Goal: Task Accomplishment & Management: Complete application form

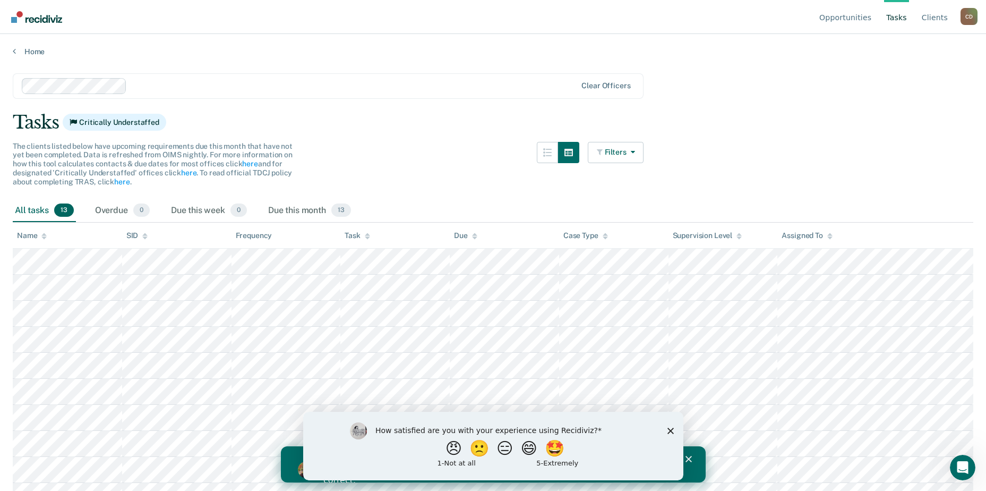
click at [672, 429] on icon "Close survey" at bounding box center [670, 430] width 6 height 6
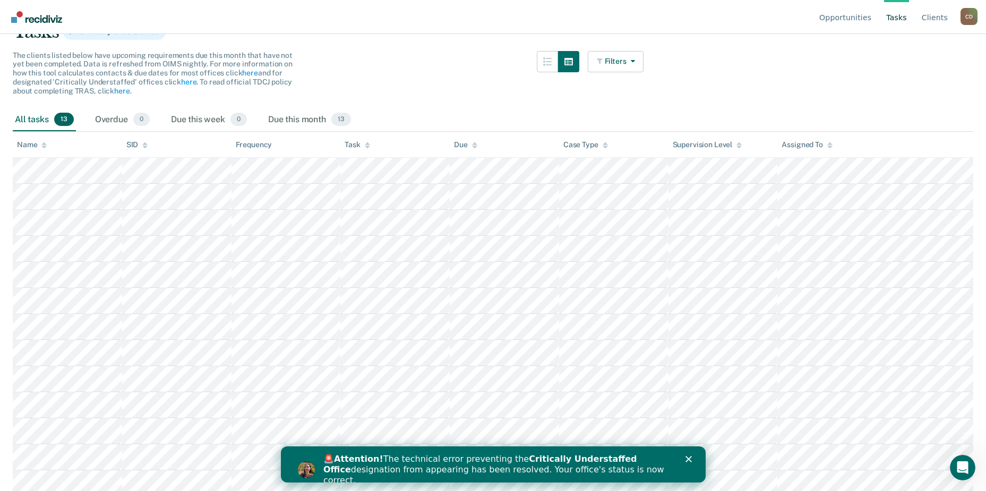
scroll to position [96, 0]
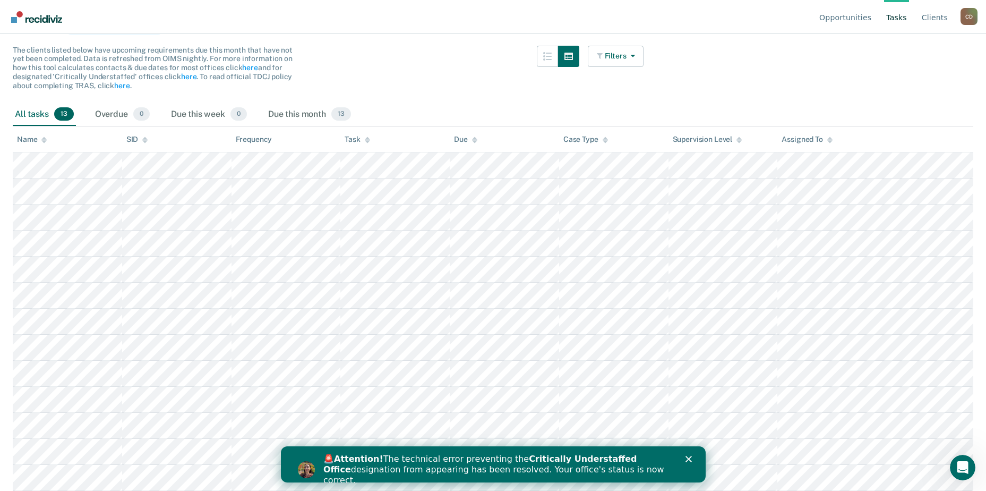
click at [689, 459] on icon "Close" at bounding box center [688, 458] width 6 height 6
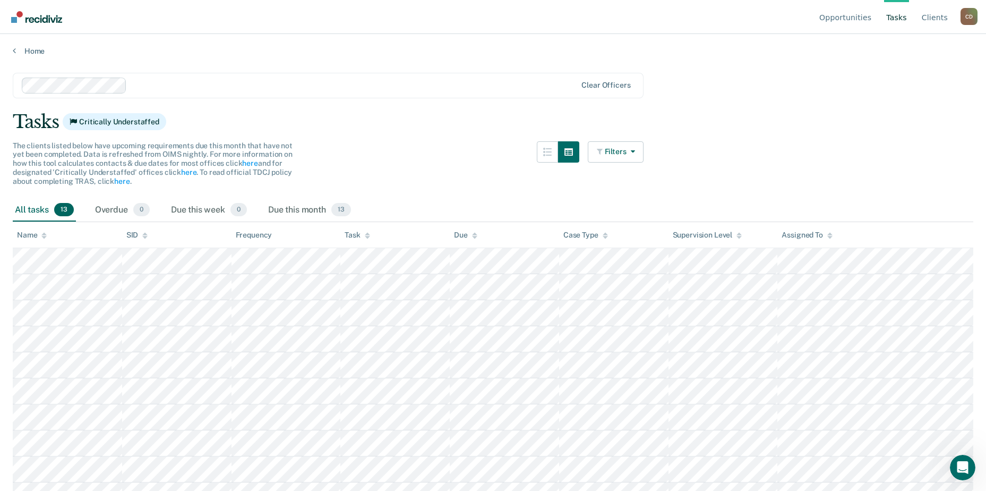
scroll to position [0, 0]
click at [304, 210] on div "Due this month 13" at bounding box center [309, 210] width 87 height 23
click at [126, 212] on div "Overdue 0" at bounding box center [122, 210] width 59 height 23
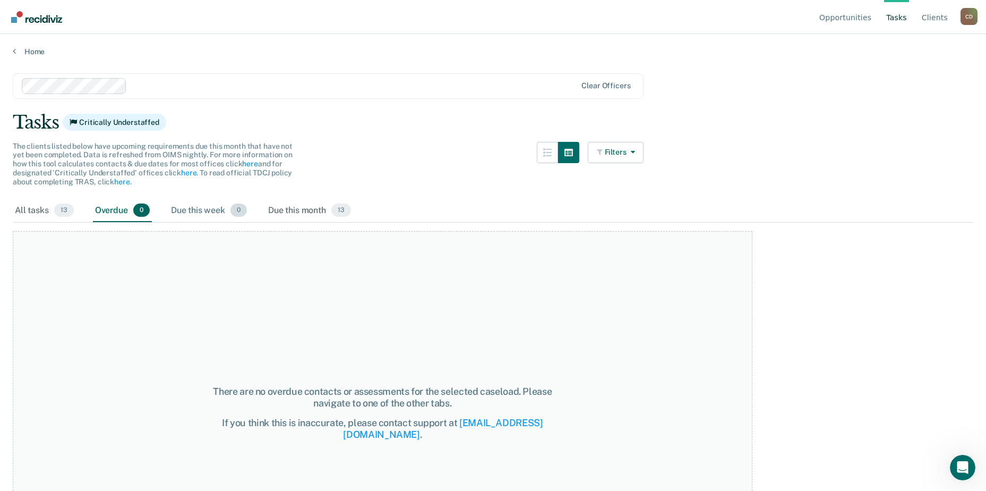
click at [207, 212] on div "Due this week 0" at bounding box center [209, 210] width 80 height 23
click at [62, 212] on span "13" at bounding box center [64, 210] width 20 height 14
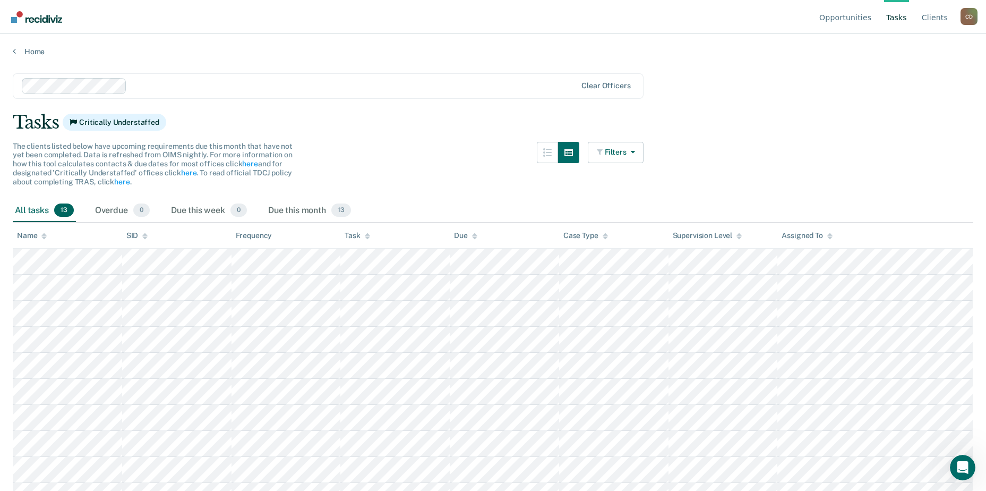
click at [896, 20] on link "Tasks" at bounding box center [896, 17] width 25 height 34
click at [850, 21] on link "Opportunities" at bounding box center [845, 17] width 56 height 34
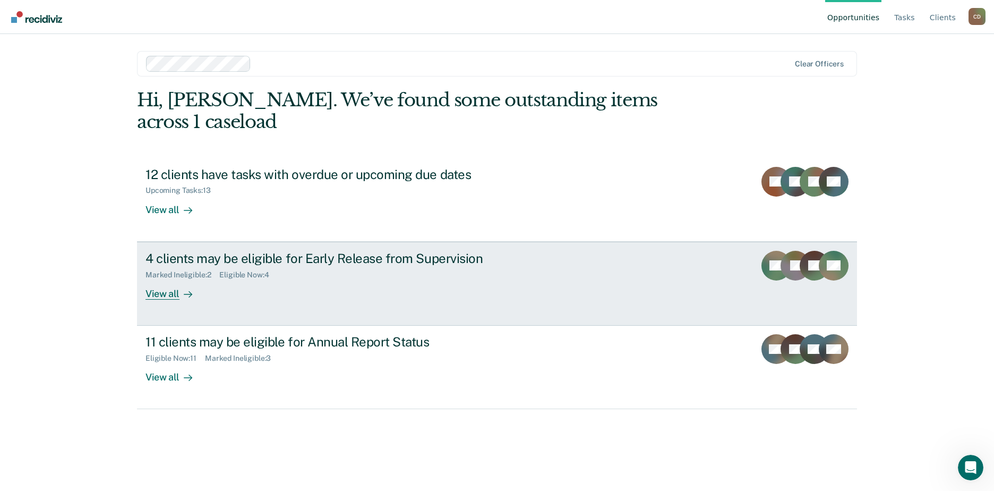
click at [329, 266] on div "Marked Ineligible : 2 Eligible Now : 4" at bounding box center [331, 272] width 373 height 13
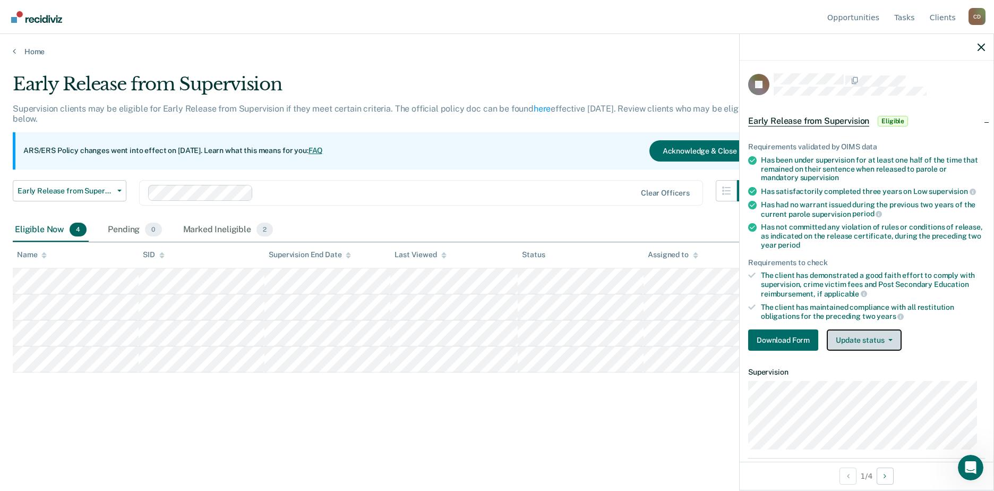
click at [847, 341] on button "Update status" at bounding box center [864, 339] width 75 height 21
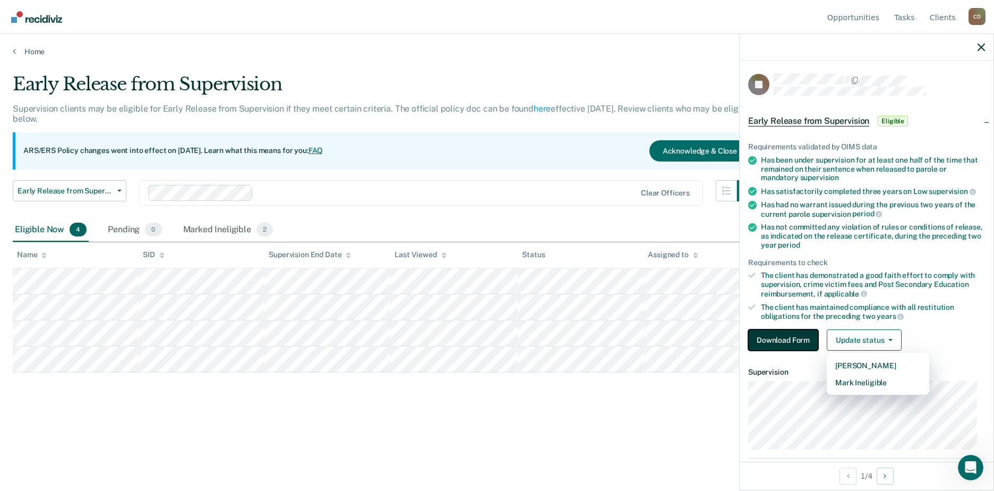
click at [791, 337] on button "Download Form" at bounding box center [783, 339] width 70 height 21
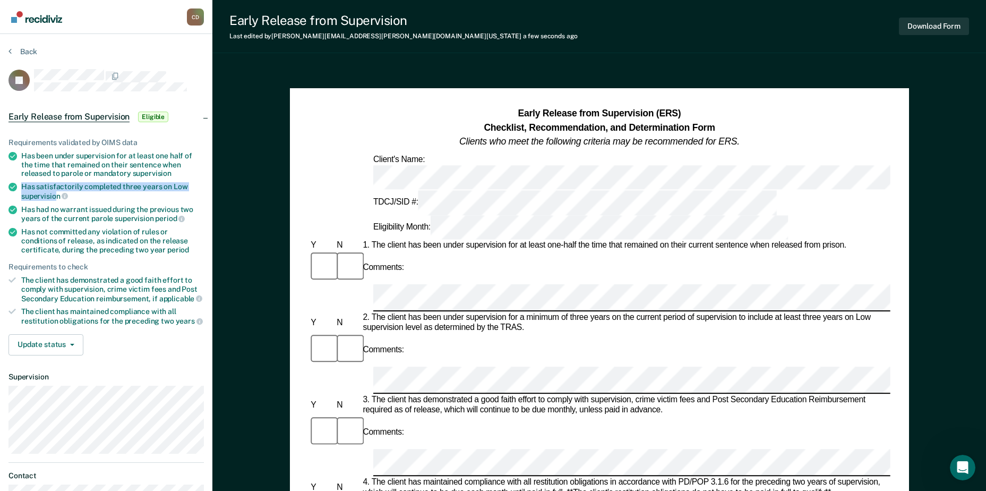
drag, startPoint x: 22, startPoint y: 185, endPoint x: 55, endPoint y: 199, distance: 35.7
click at [55, 199] on div "Has satisfactorily completed three years on Low supervision" at bounding box center [112, 191] width 183 height 18
drag, startPoint x: 55, startPoint y: 199, endPoint x: 63, endPoint y: 197, distance: 8.6
click at [63, 197] on icon at bounding box center [65, 196] width 6 height 6
copy div "Has satisfactorily completed three years on Low supervisio"
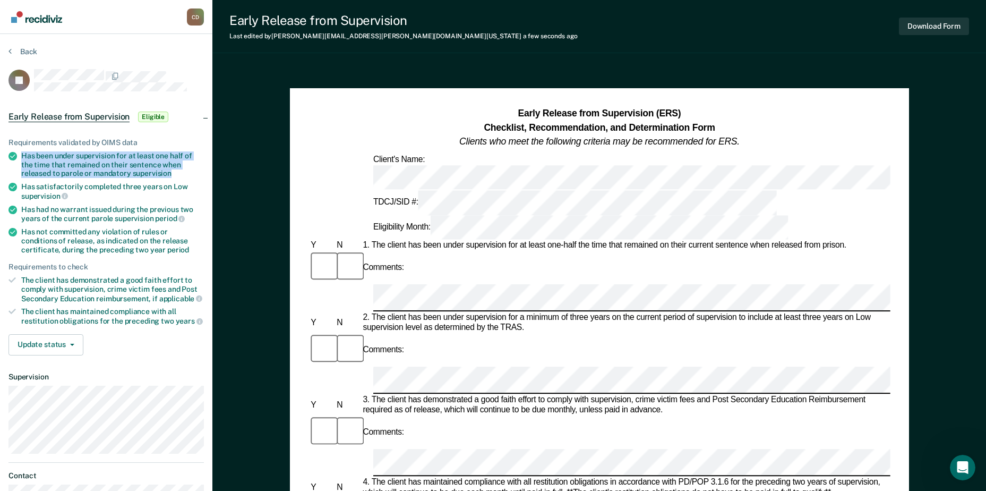
drag, startPoint x: 23, startPoint y: 156, endPoint x: 184, endPoint y: 169, distance: 161.4
click at [184, 169] on div "Has been under supervision for at least one half of the time that remained on t…" at bounding box center [112, 164] width 183 height 27
copy div "Has been under supervision for at least one half of the time that remained on t…"
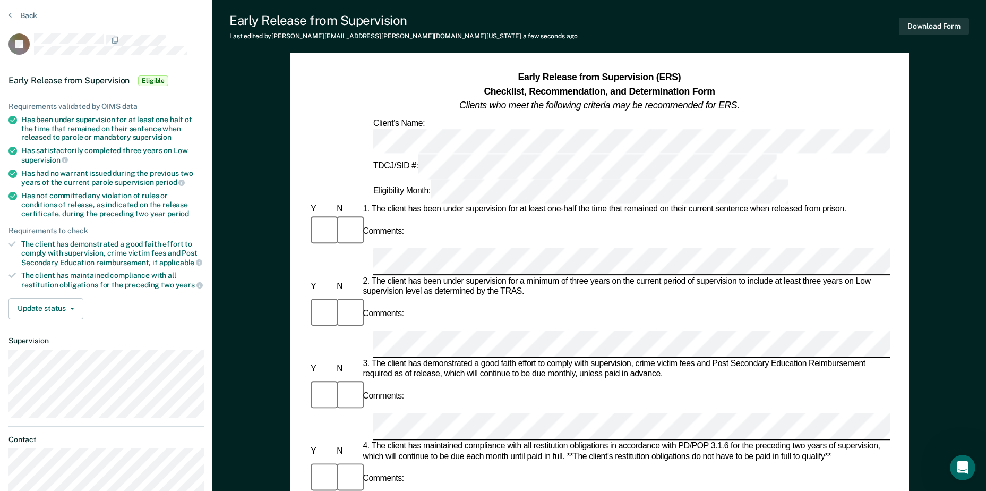
scroll to position [53, 0]
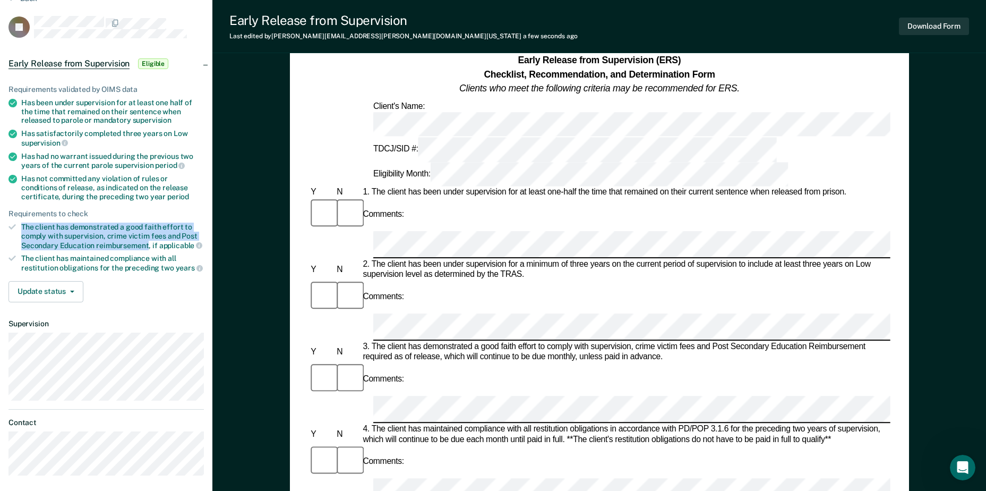
drag, startPoint x: 20, startPoint y: 226, endPoint x: 147, endPoint y: 240, distance: 127.2
click at [147, 240] on li "The client has demonstrated a good faith effort to comply with supervision, cri…" at bounding box center [105, 235] width 195 height 27
copy div "The client has demonstrated a good faith effort to comply with supervision, cri…"
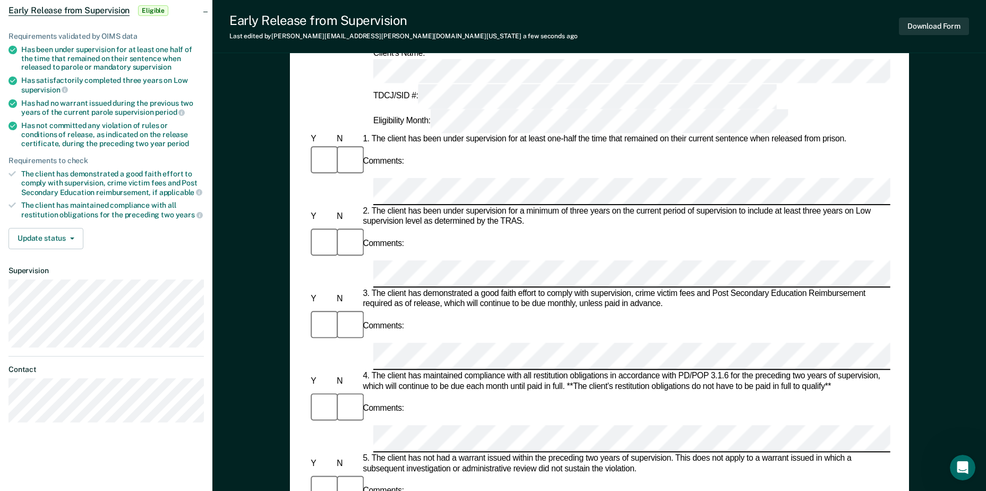
click at [228, 302] on div "Early Release from Supervision (ERS) Checklist, Recommendation, and Determinati…" at bounding box center [598, 416] width 773 height 912
drag, startPoint x: 24, startPoint y: 102, endPoint x: 174, endPoint y: 110, distance: 150.4
click at [174, 110] on div "Has had no warrant issued during the previous two years of the current parole s…" at bounding box center [112, 108] width 183 height 18
copy div "Has had no warrant issued during the previous two years of the current parole s…"
click at [212, 358] on div "[PERSON_NAME] C D Profile How it works Log Out Back JB Early Release from Super…" at bounding box center [493, 358] width 986 height 929
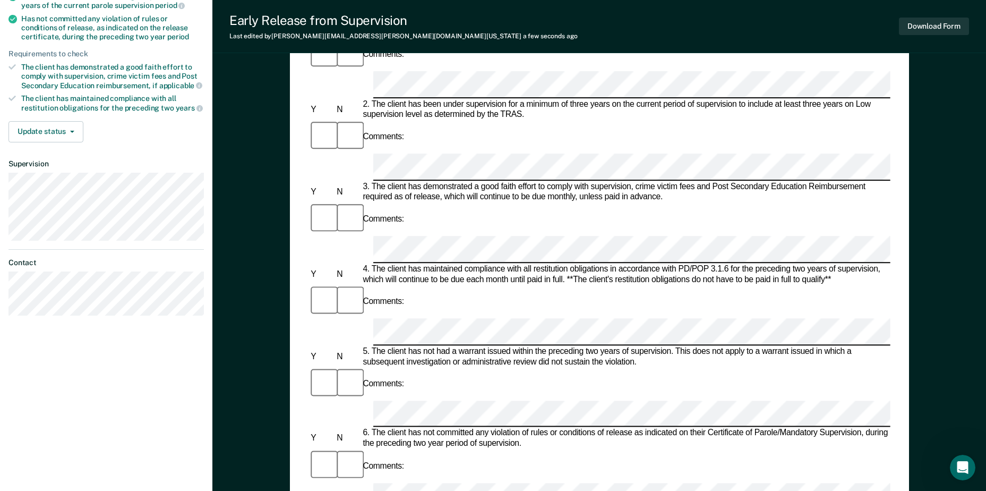
click at [98, 278] on html "Looks like you’re using Internet Explorer 11. For faster loading and a better e…" at bounding box center [493, 32] width 986 height 491
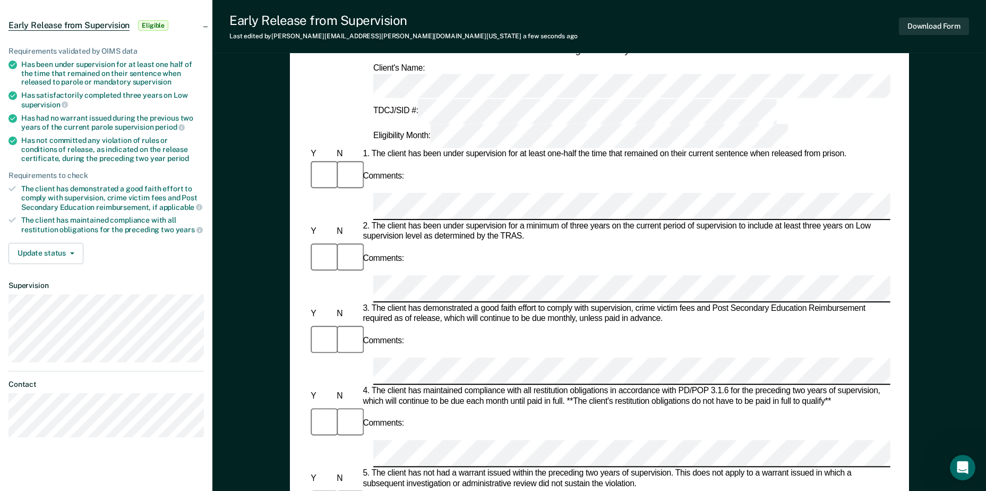
scroll to position [21, 0]
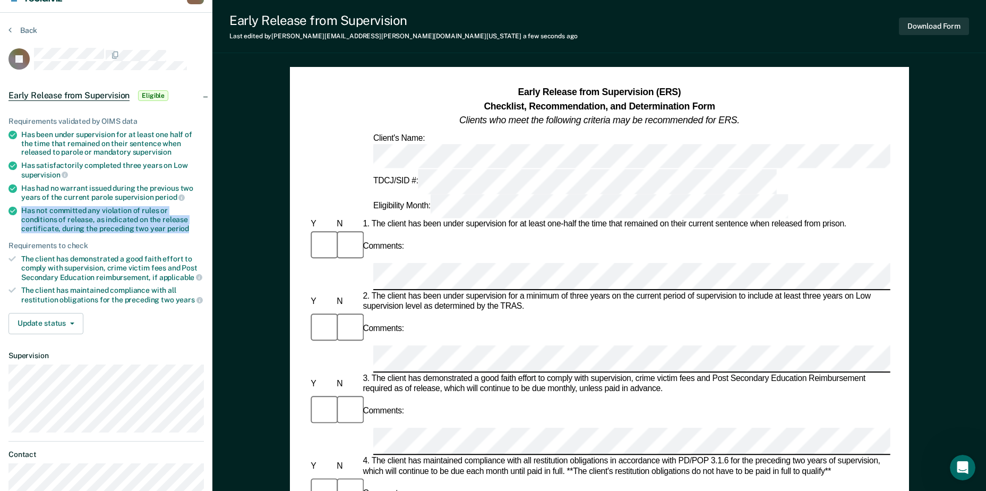
drag, startPoint x: 22, startPoint y: 209, endPoint x: 155, endPoint y: 229, distance: 134.3
click at [155, 229] on div "Has not committed any violation of rules or conditions of release, as indicated…" at bounding box center [112, 219] width 183 height 27
copy div "Has not committed any violation of rules or conditions of release, as indicated…"
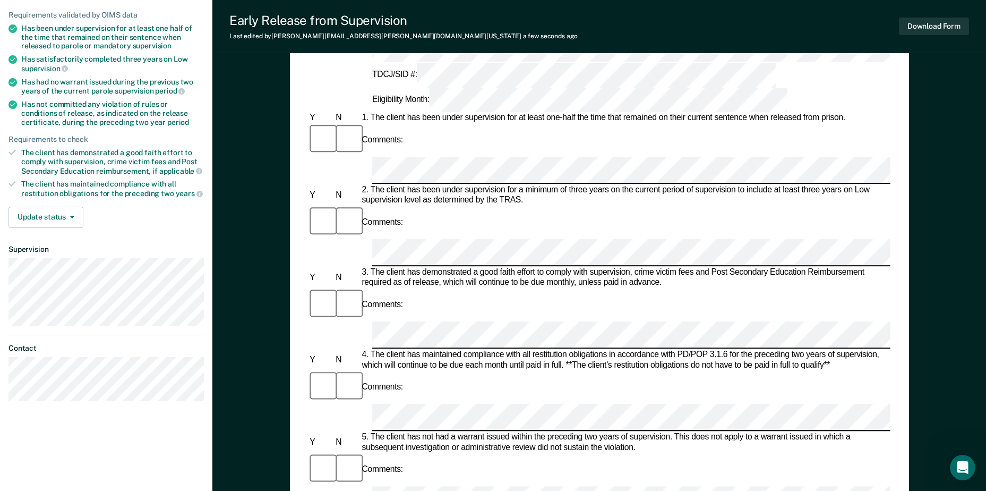
scroll to position [0, 0]
drag, startPoint x: 21, startPoint y: 185, endPoint x: 191, endPoint y: 191, distance: 170.0
click at [191, 191] on div "The client has maintained compliance with all restitution obligations for the p…" at bounding box center [112, 188] width 183 height 18
drag, startPoint x: 191, startPoint y: 191, endPoint x: 176, endPoint y: 192, distance: 15.4
copy div "The client has maintained compliance with all restitution obligations for the p…"
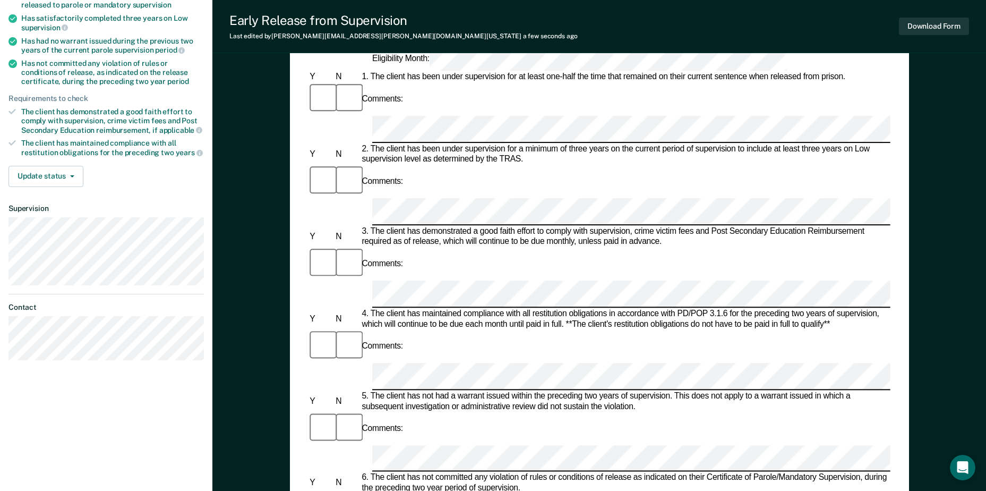
scroll to position [234, 0]
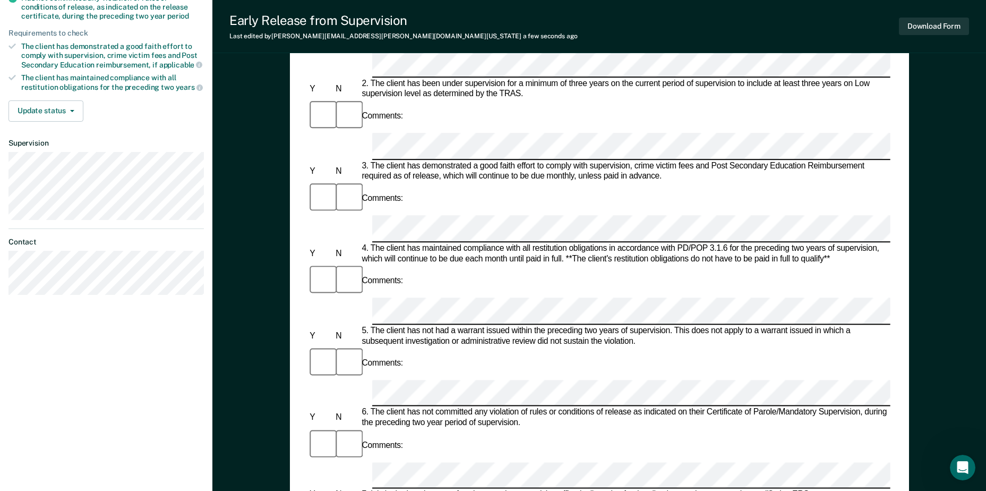
drag, startPoint x: 399, startPoint y: 383, endPoint x: 686, endPoint y: 273, distance: 307.3
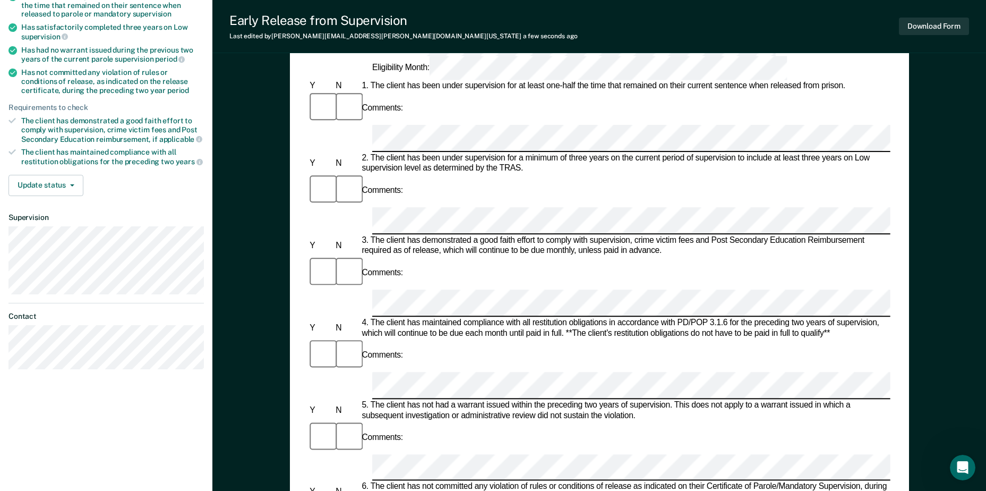
scroll to position [106, 0]
